Goal: Check status: Check status

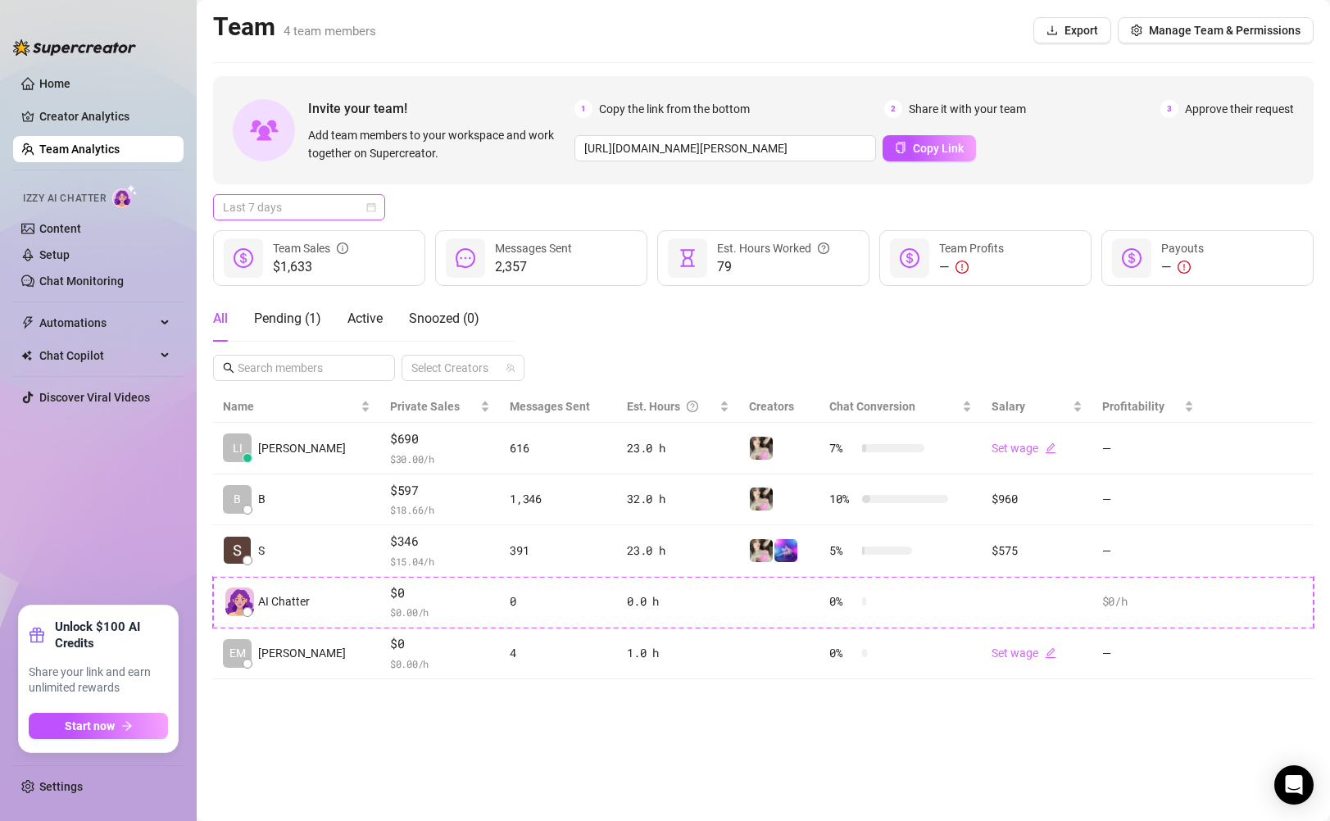
click at [301, 209] on span "Last 7 days" at bounding box center [299, 207] width 152 height 25
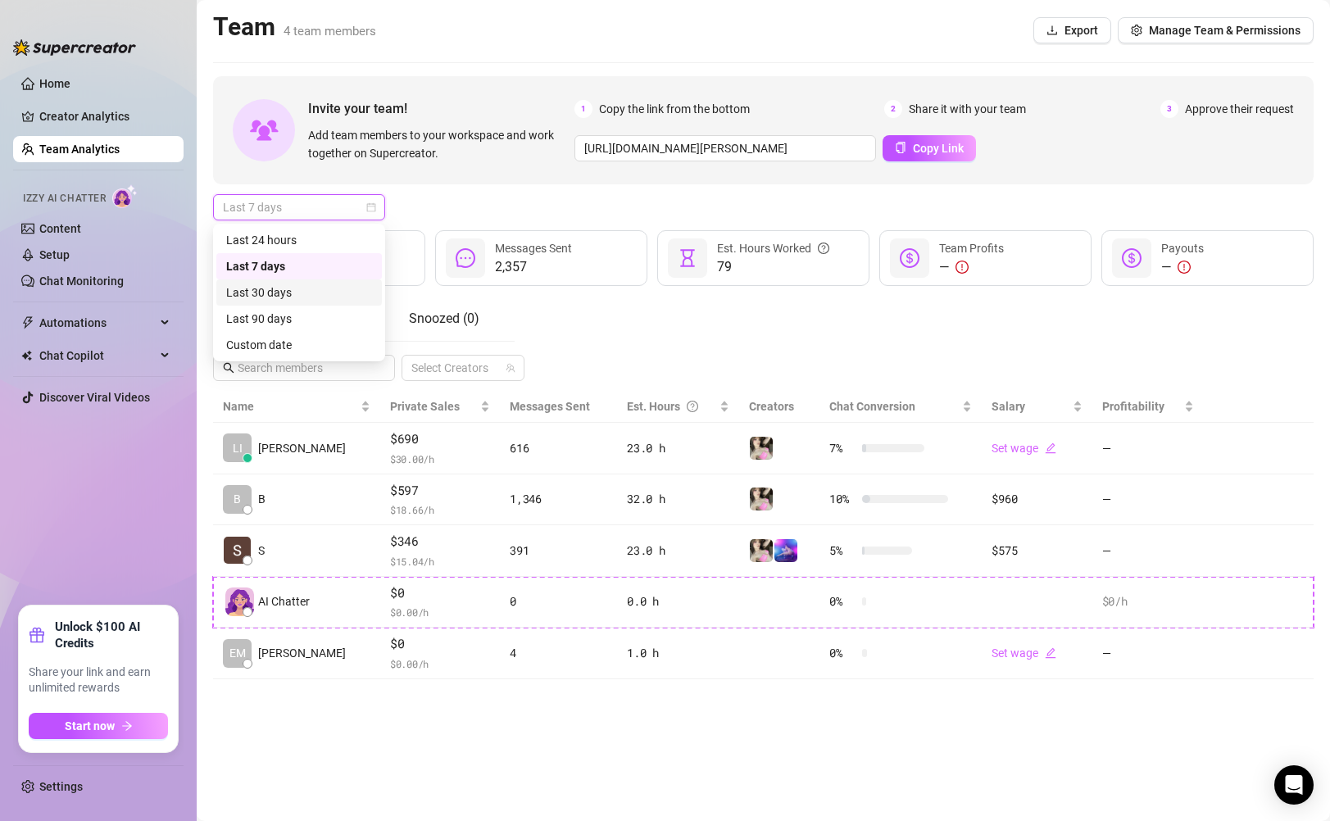
click at [281, 295] on div "Last 30 days" at bounding box center [299, 293] width 146 height 18
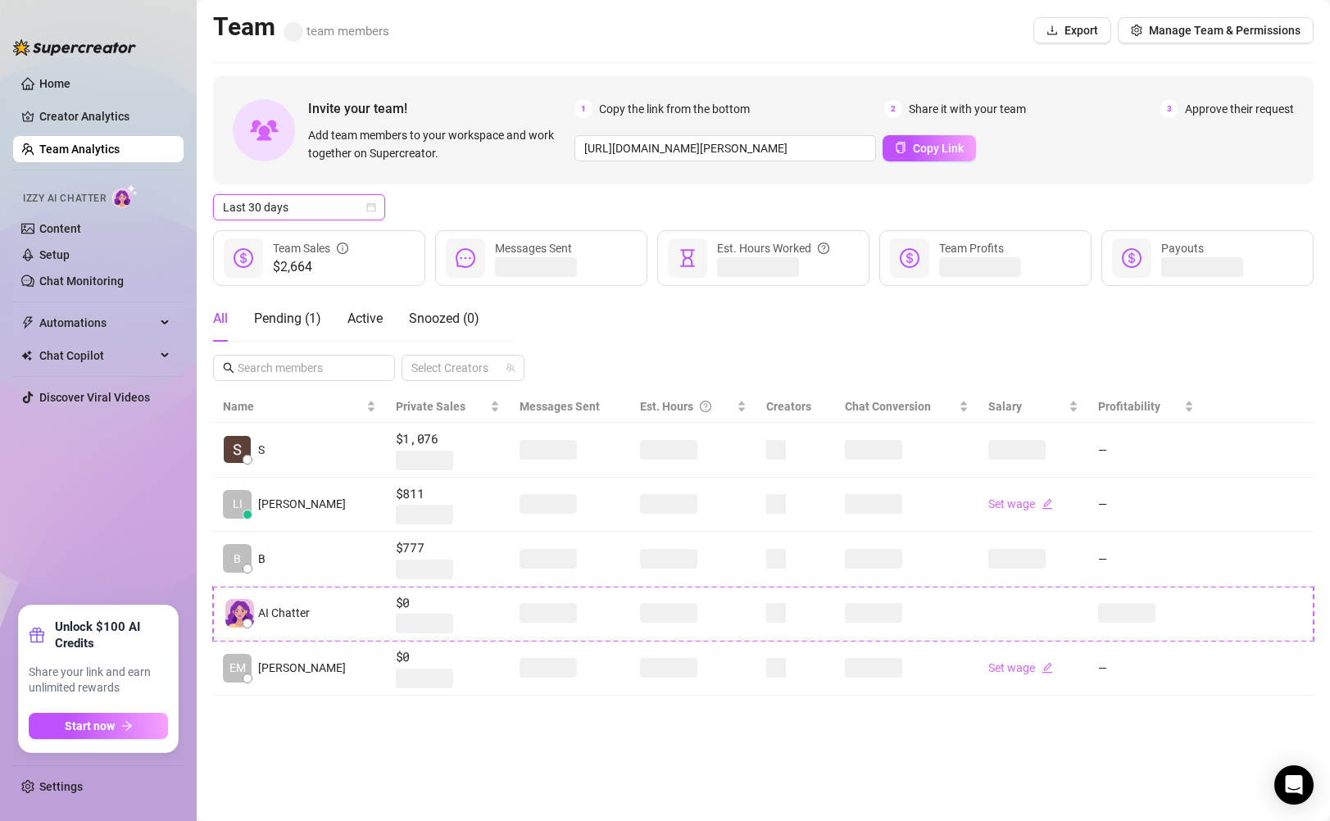
click at [294, 214] on span "Last 30 days" at bounding box center [299, 207] width 152 height 25
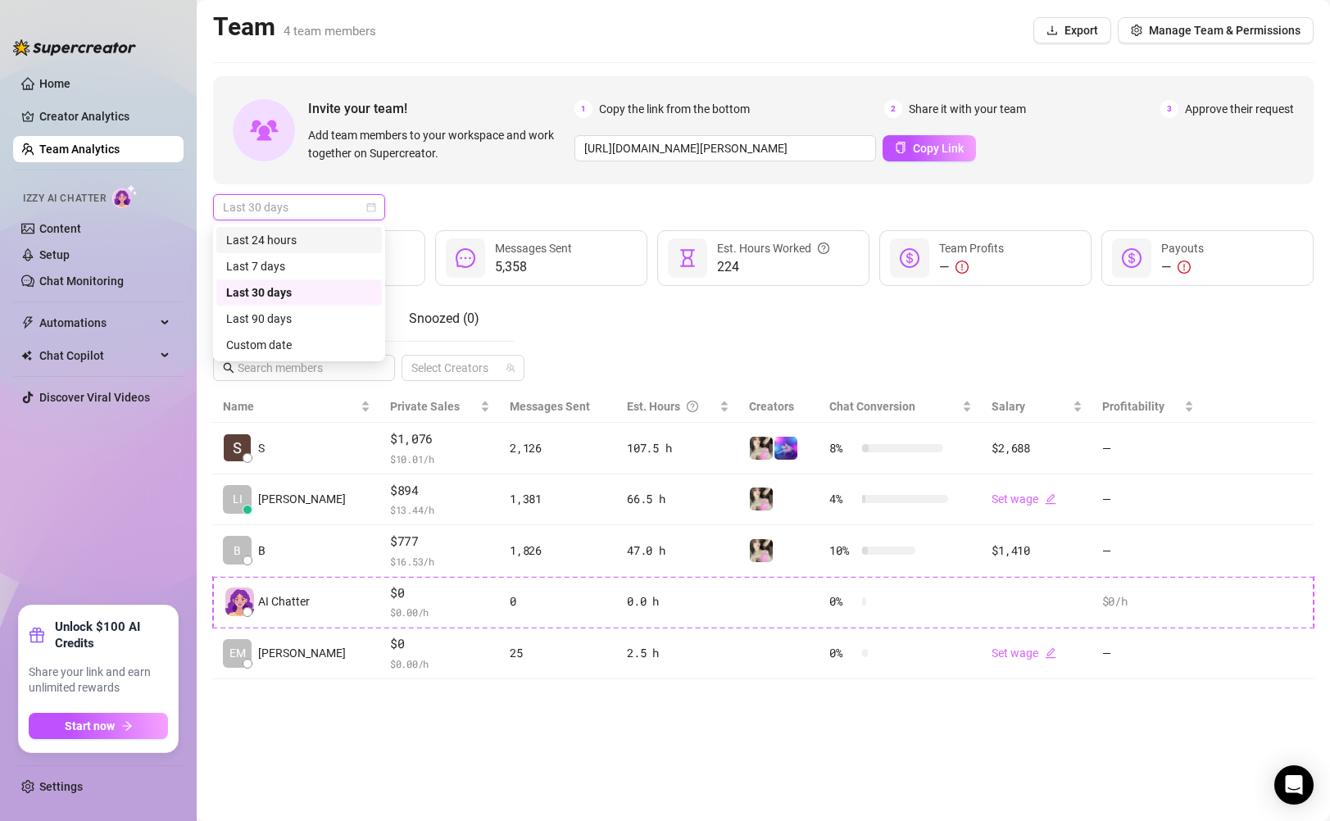
click at [284, 243] on div "Last 24 hours" at bounding box center [299, 240] width 146 height 18
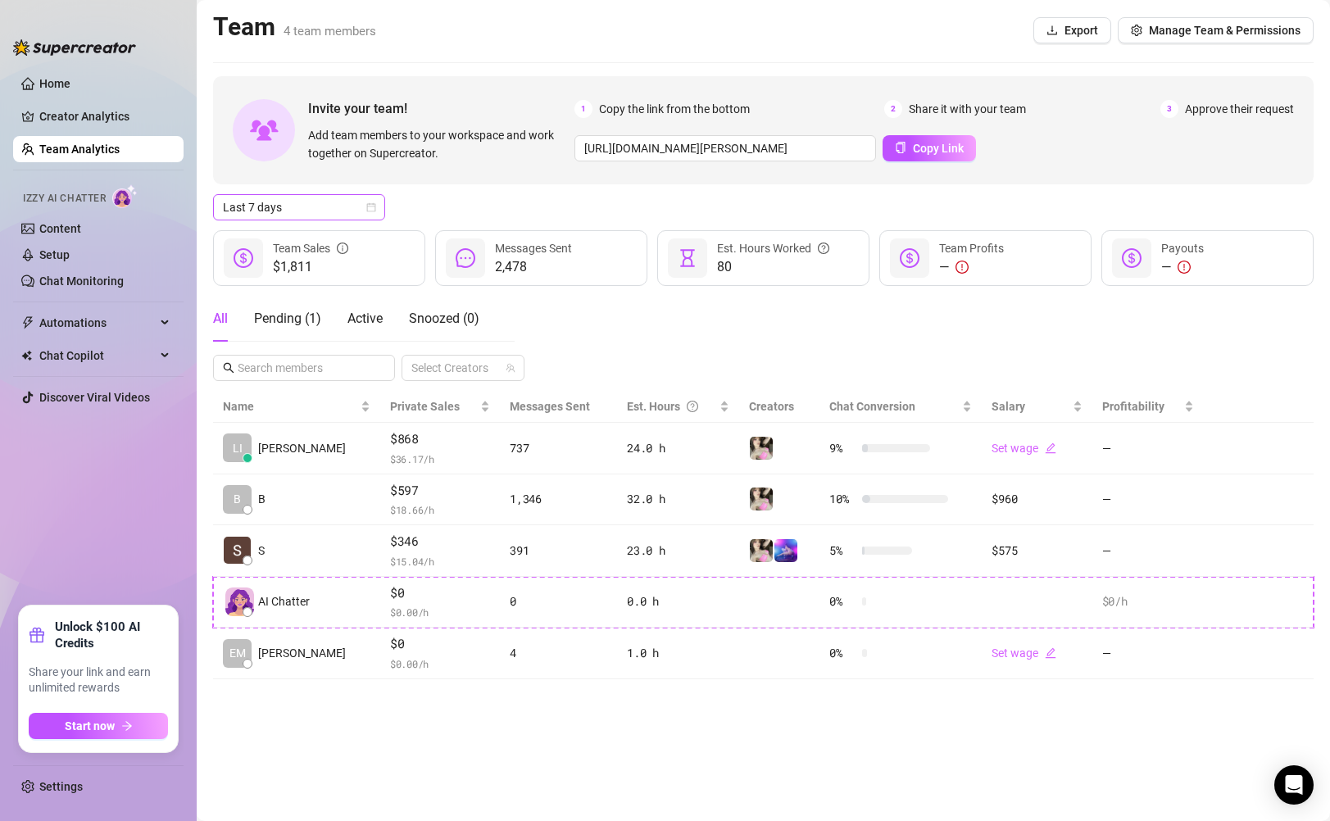
click at [279, 207] on span "Last 7 days" at bounding box center [299, 207] width 152 height 25
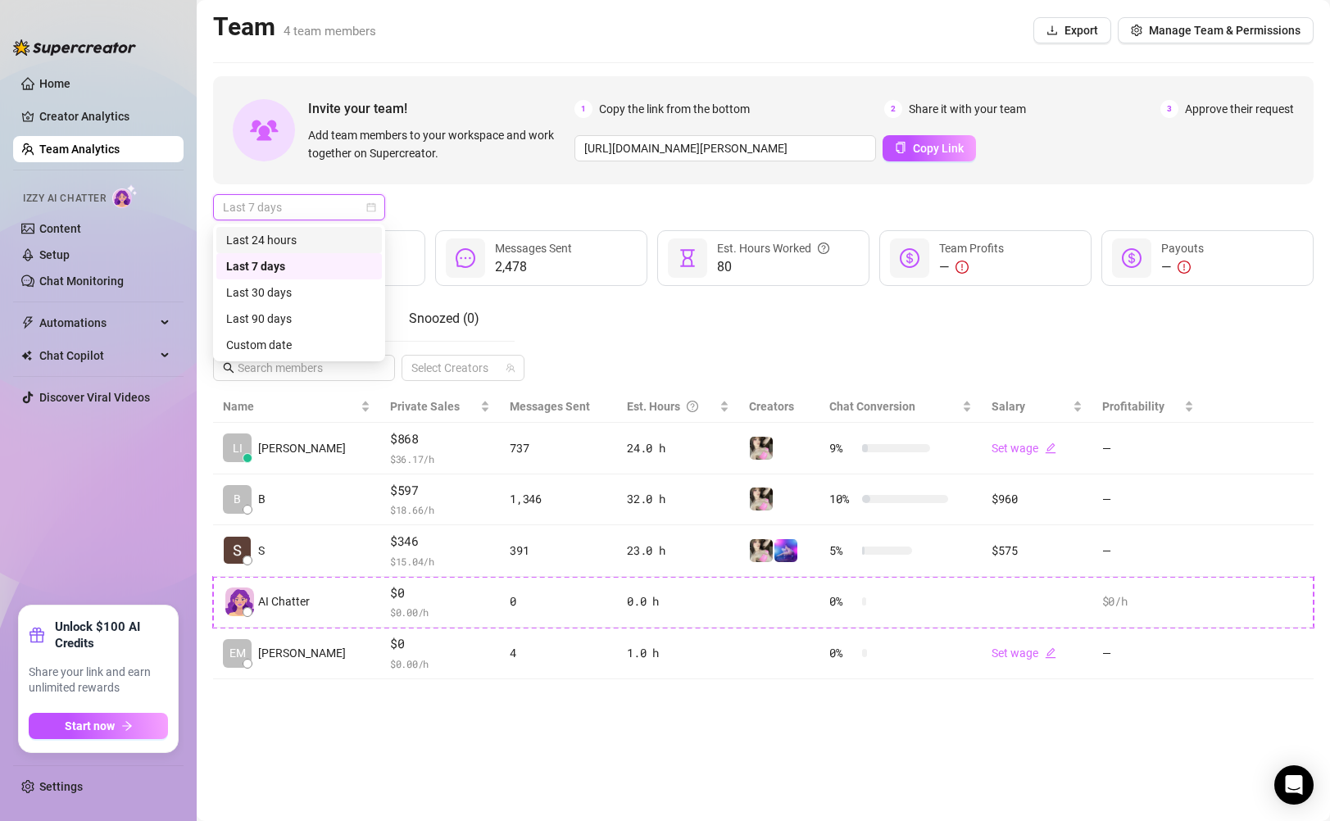
click at [279, 238] on div "Last 24 hours" at bounding box center [299, 240] width 146 height 18
